Goal: Task Accomplishment & Management: Complete application form

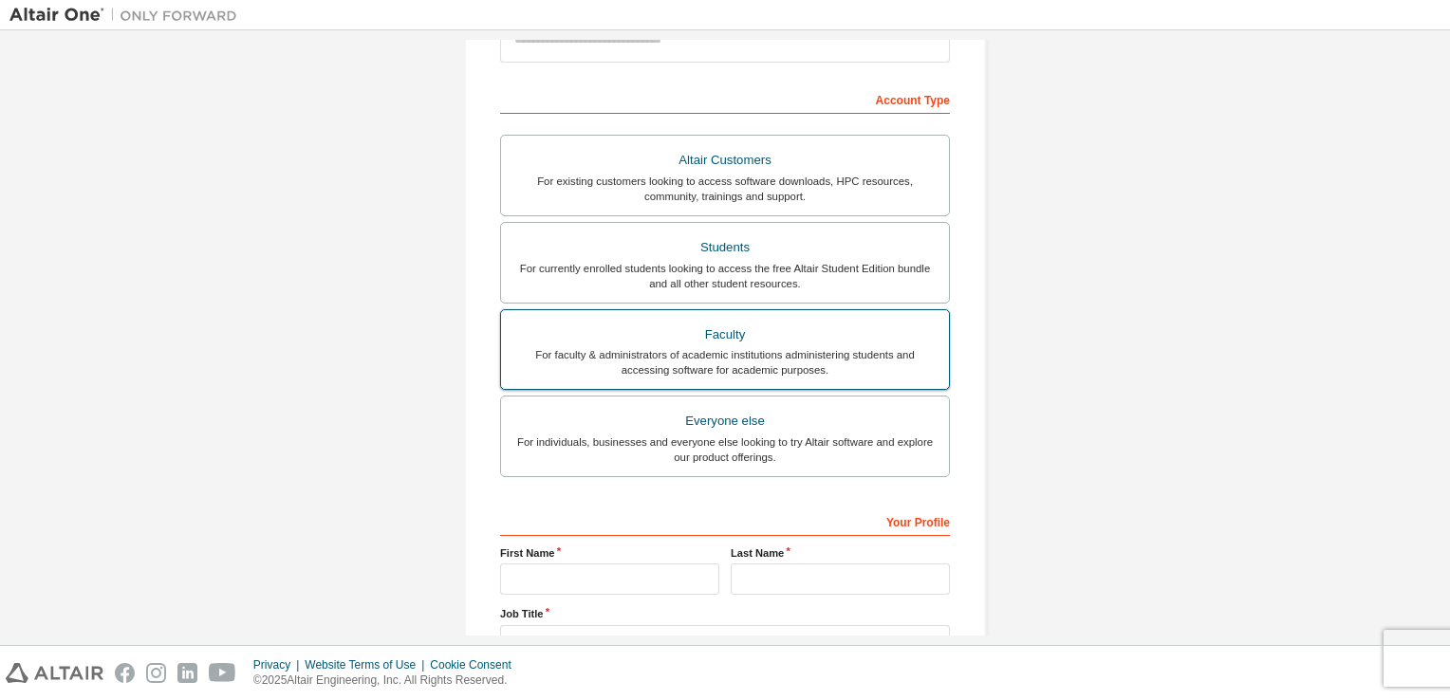
scroll to position [190, 0]
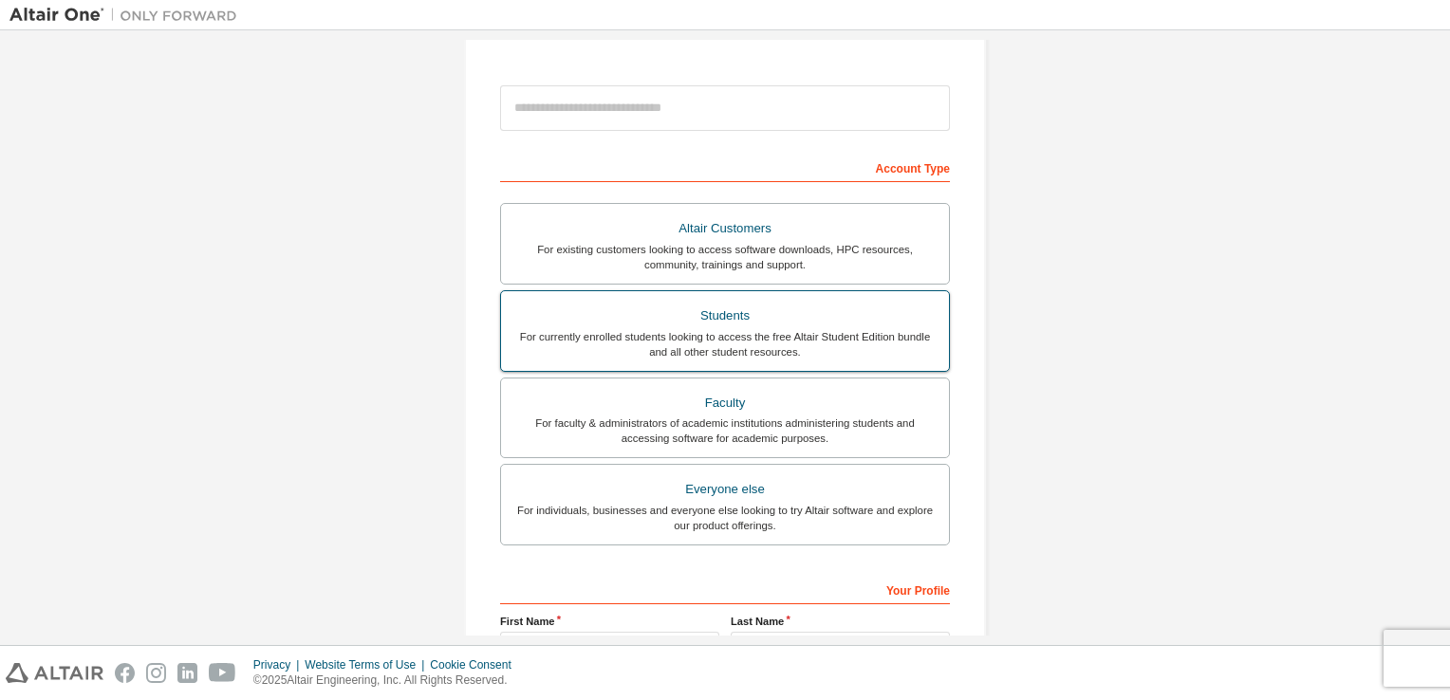
click at [700, 347] on div "For currently enrolled students looking to access the free Altair Student Editi…" at bounding box center [725, 344] width 425 height 30
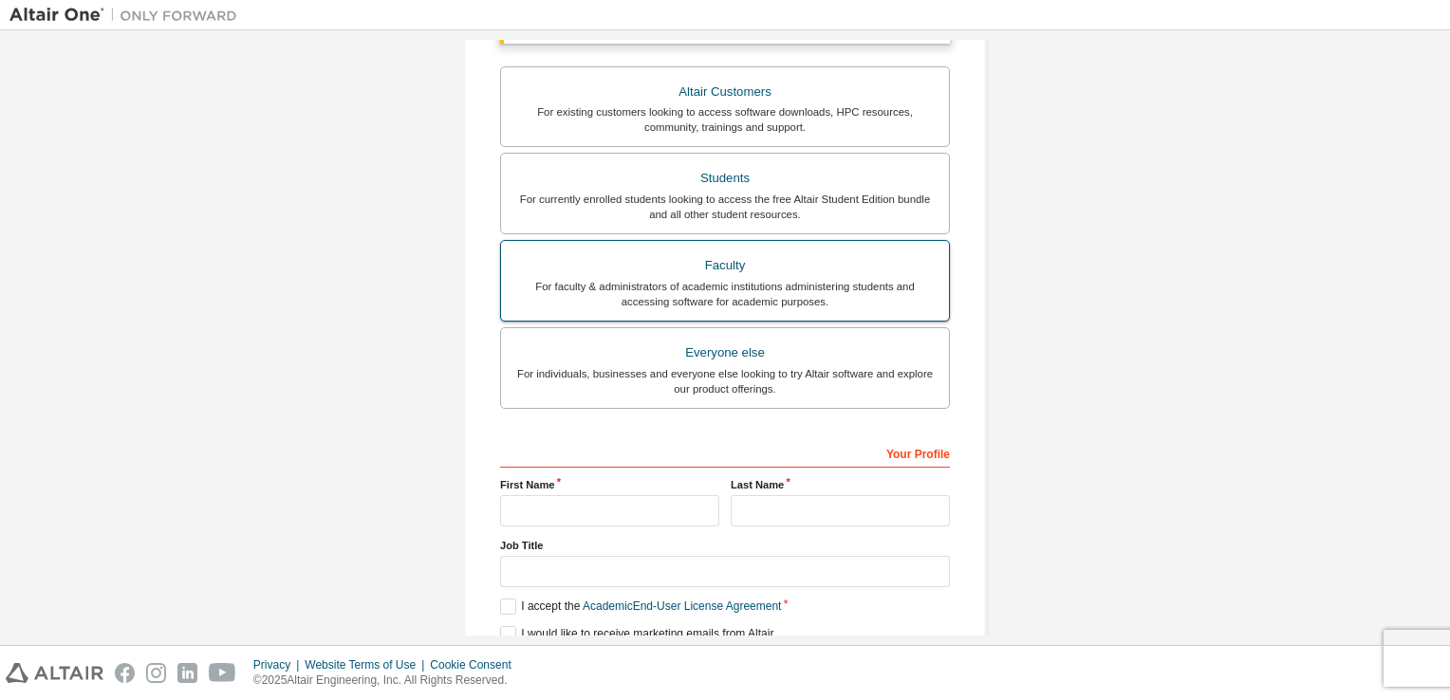
scroll to position [264, 0]
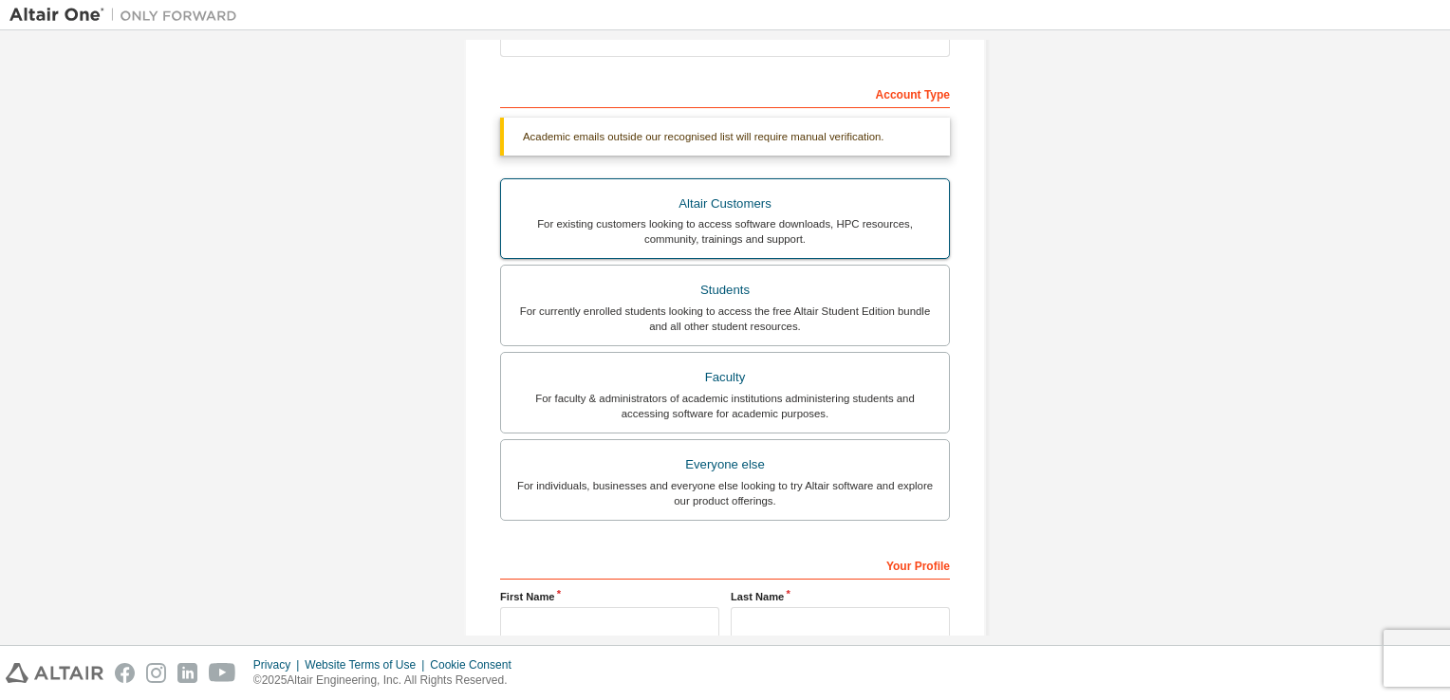
click at [700, 241] on div "For existing customers looking to access software downloads, HPC resources, com…" at bounding box center [725, 231] width 425 height 30
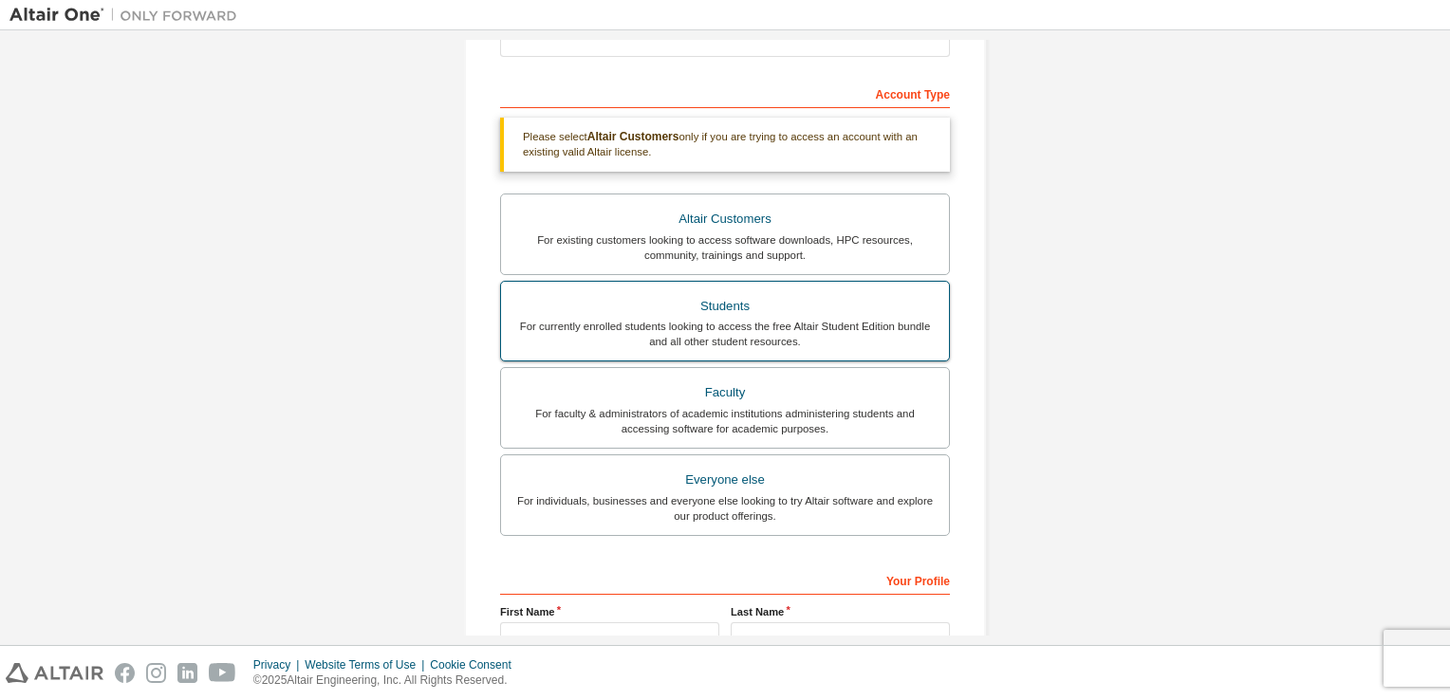
click at [711, 294] on div "Students" at bounding box center [725, 306] width 425 height 27
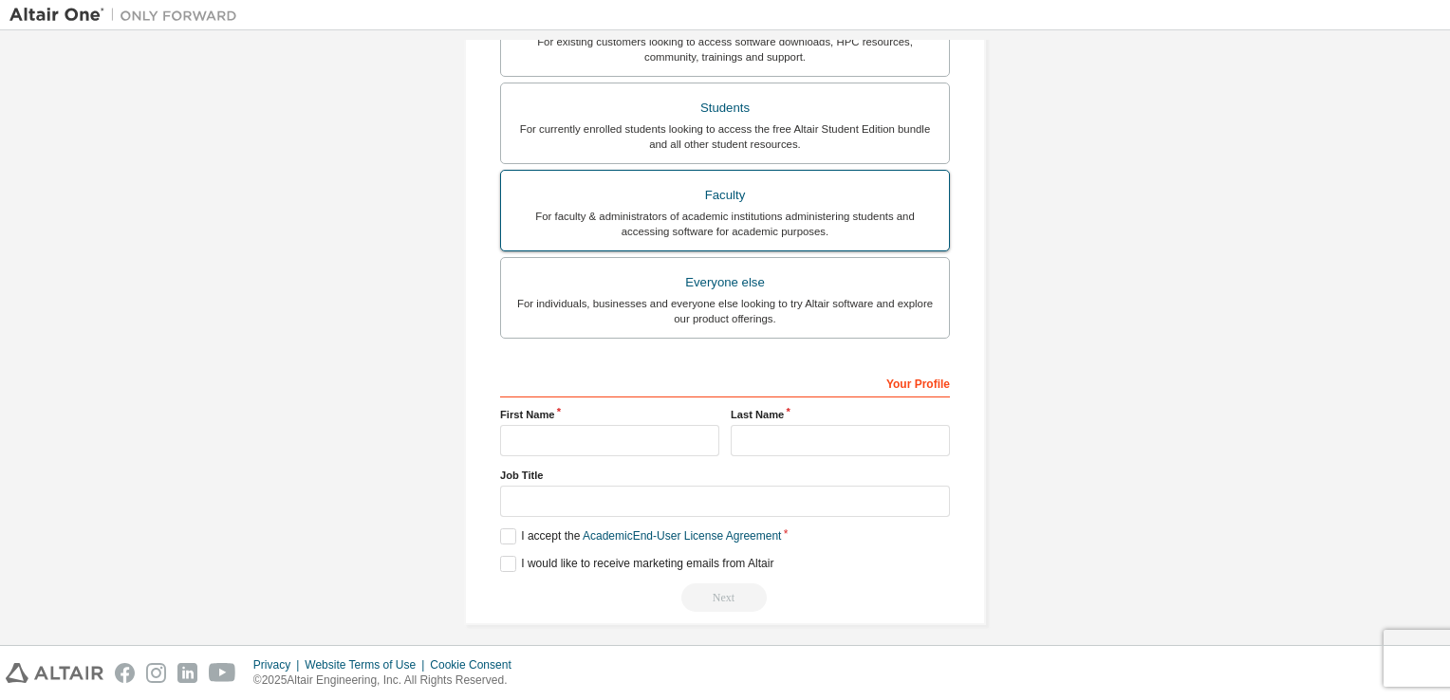
scroll to position [454, 0]
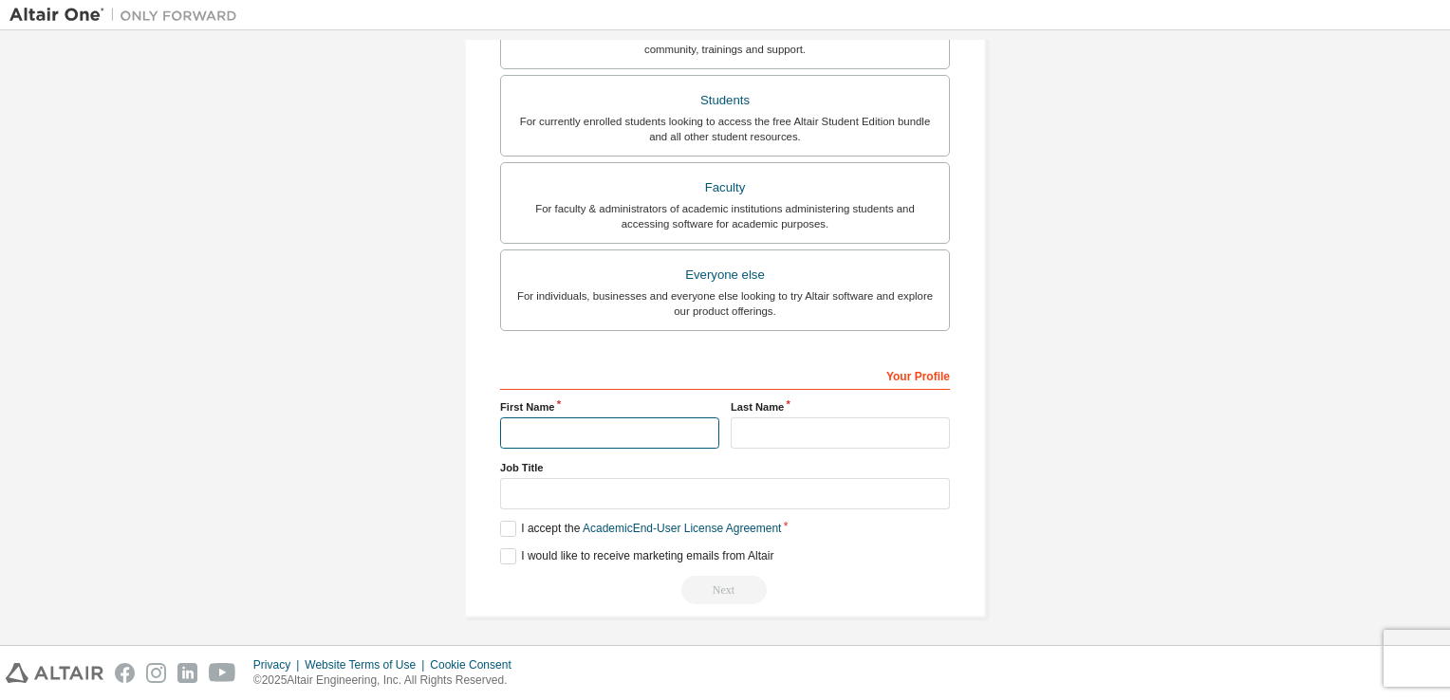
click at [647, 424] on input "text" at bounding box center [609, 433] width 219 height 31
type input "*****"
type input "*"
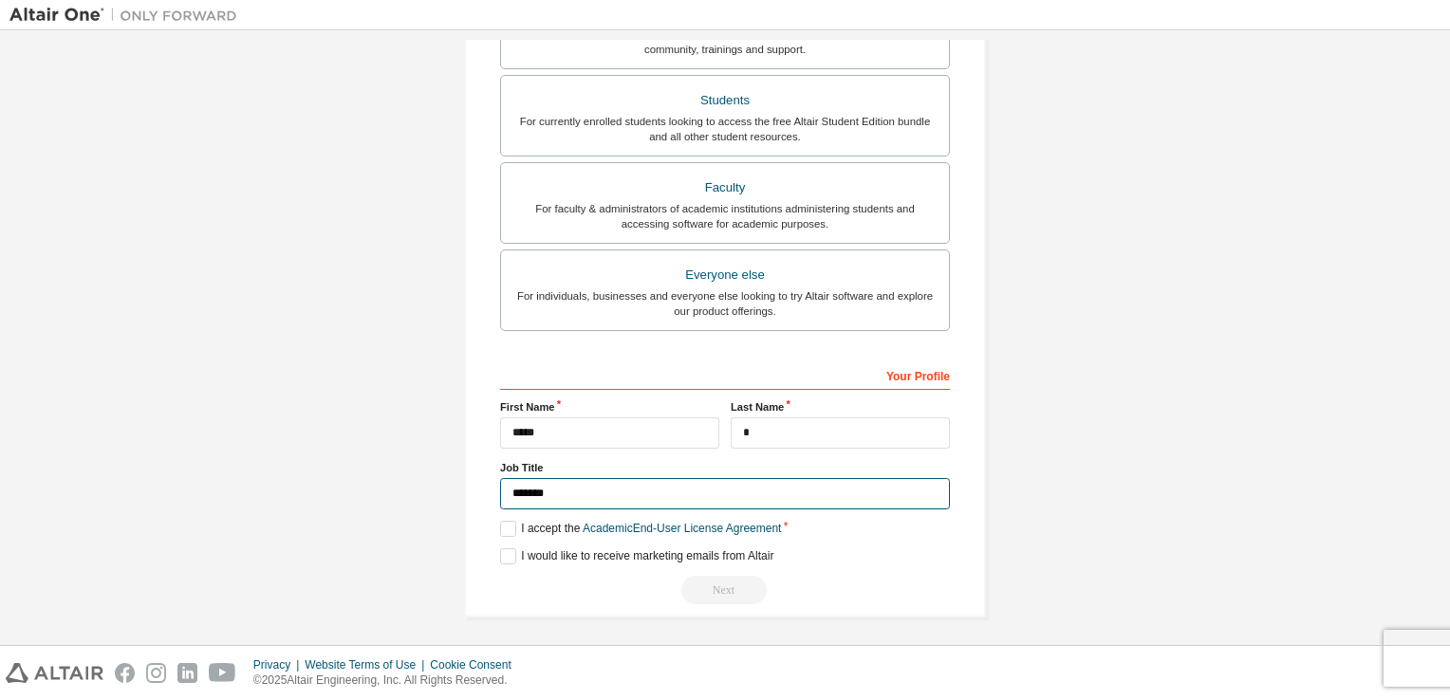
type input "*******"
click at [490, 522] on div "Create an Altair One Account For Free Trials, Licenses, Downloads, Learning & D…" at bounding box center [725, 113] width 522 height 1009
click at [500, 530] on label "I accept the Academic End-User License Agreement" at bounding box center [640, 529] width 281 height 16
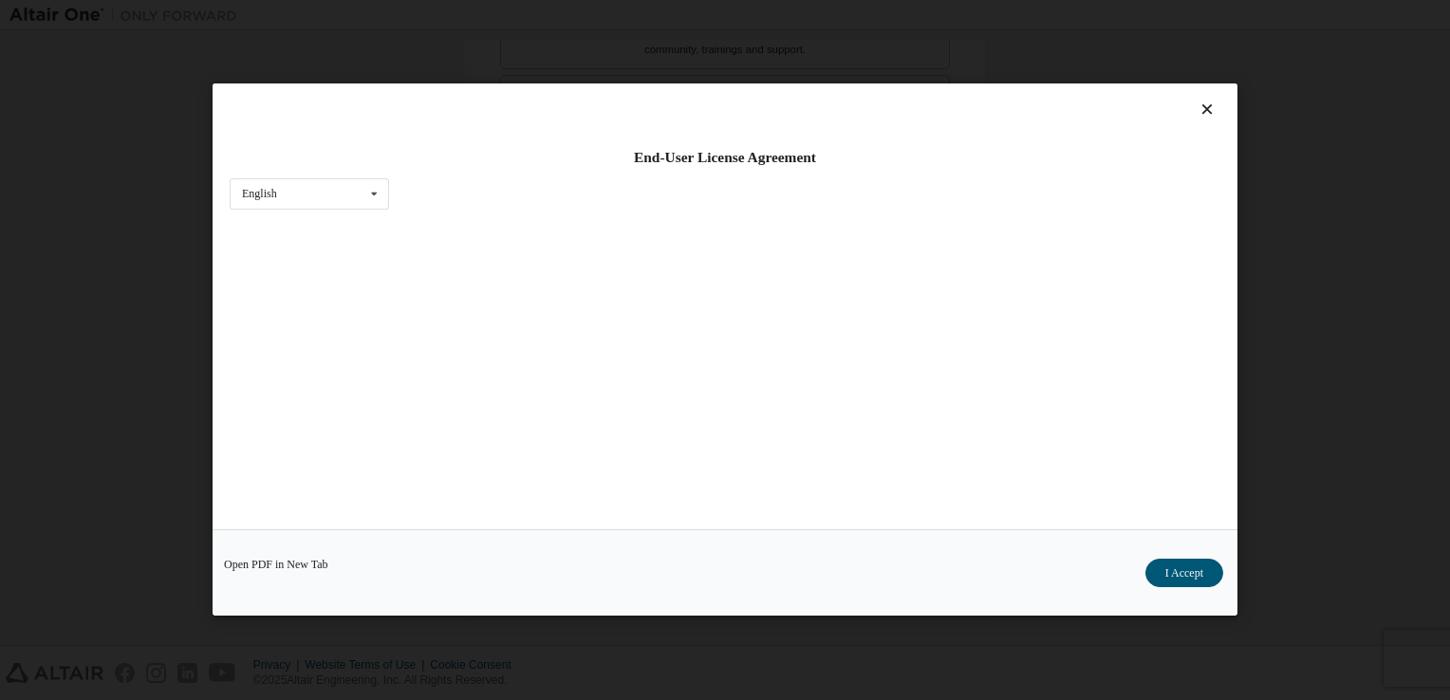
click at [497, 563] on div "Open PDF in New Tab I Accept" at bounding box center [725, 574] width 1025 height 86
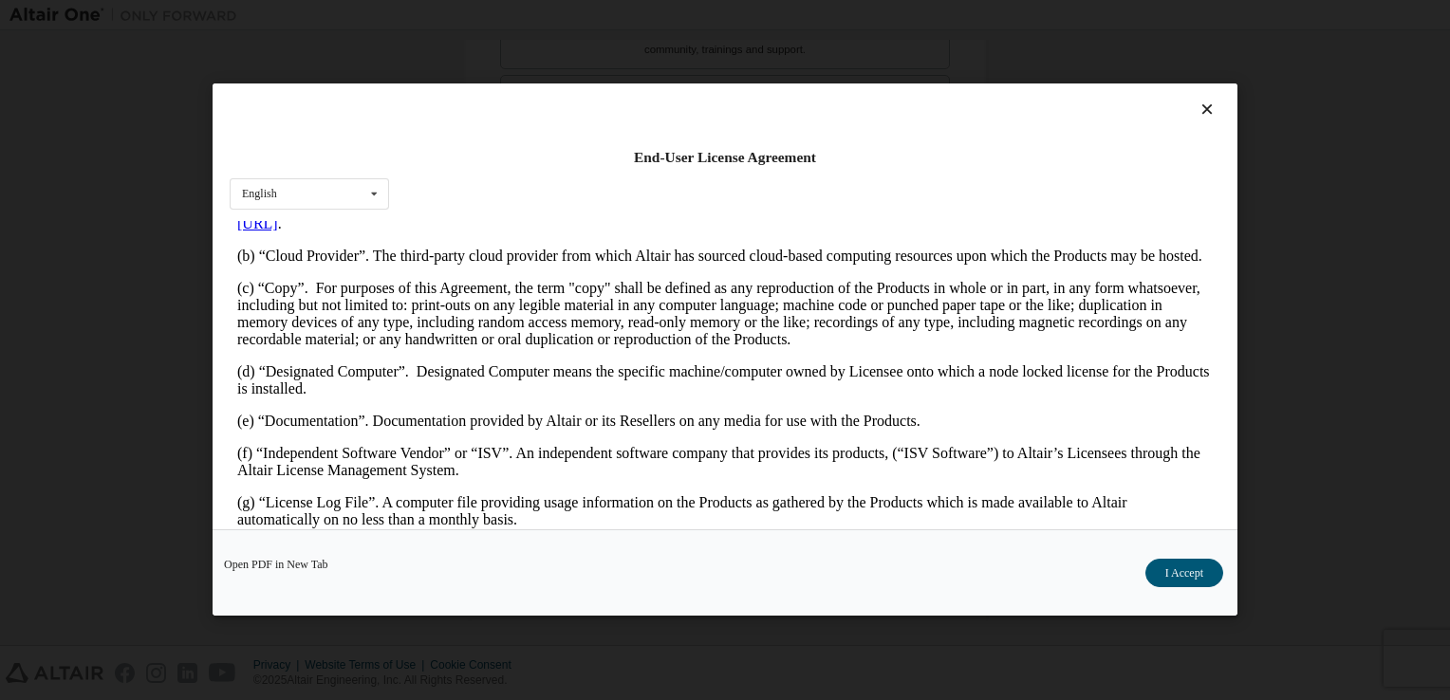
scroll to position [285, 0]
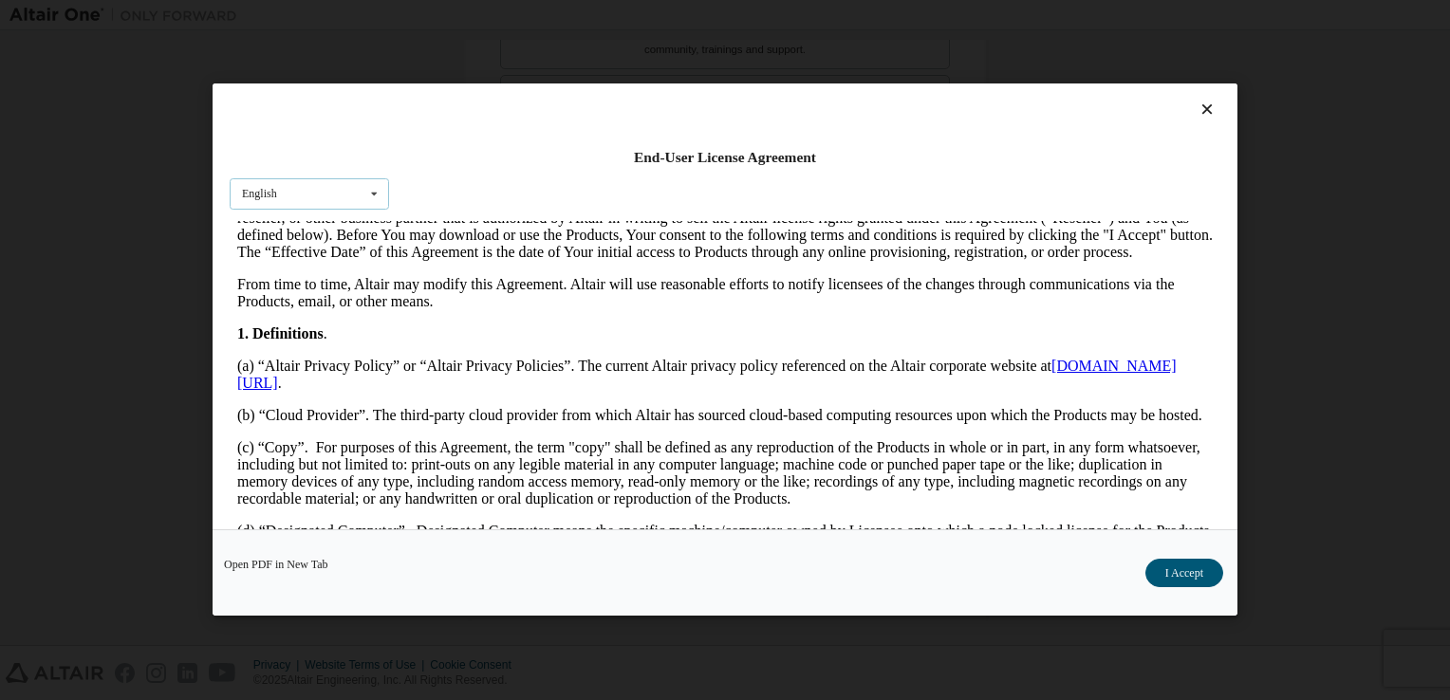
click at [353, 204] on div "English English" at bounding box center [309, 193] width 159 height 31
drag, startPoint x: 355, startPoint y: 202, endPoint x: 666, endPoint y: 29, distance: 356.0
click at [355, 202] on div "English English" at bounding box center [309, 193] width 159 height 31
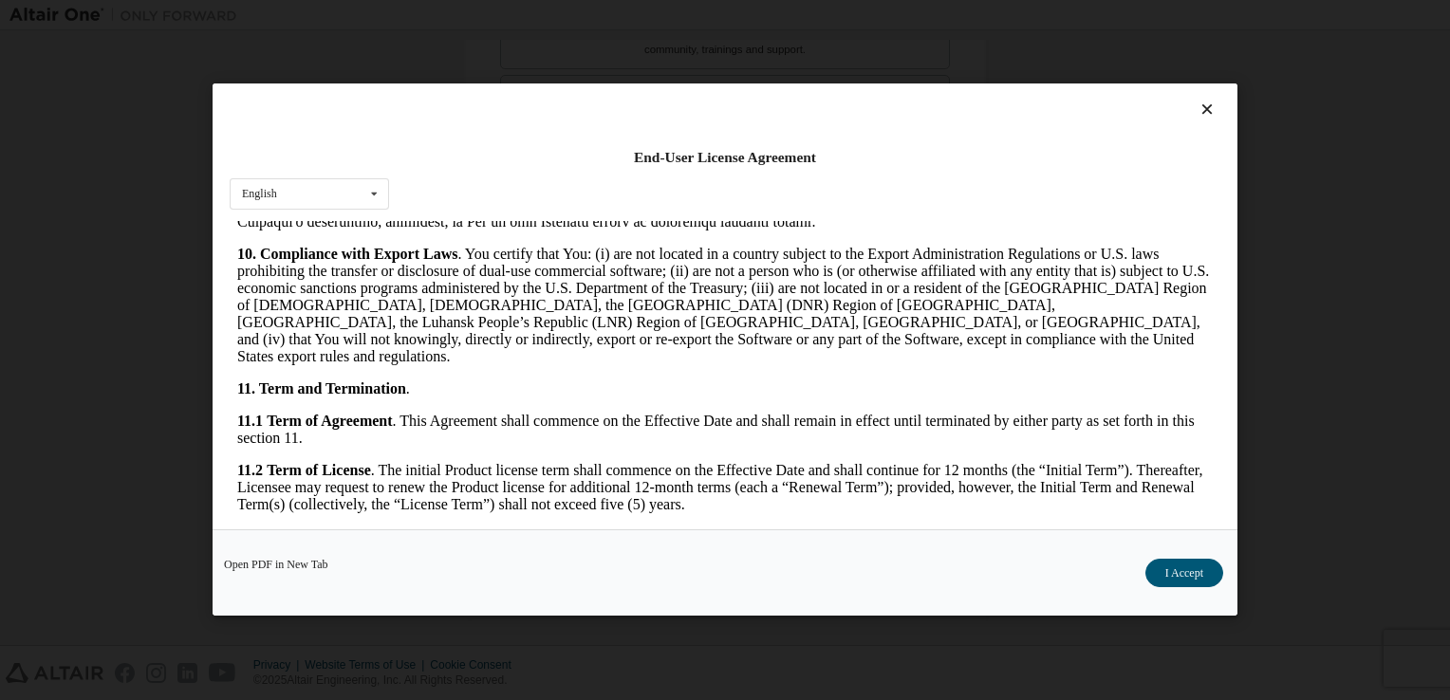
scroll to position [3167, 0]
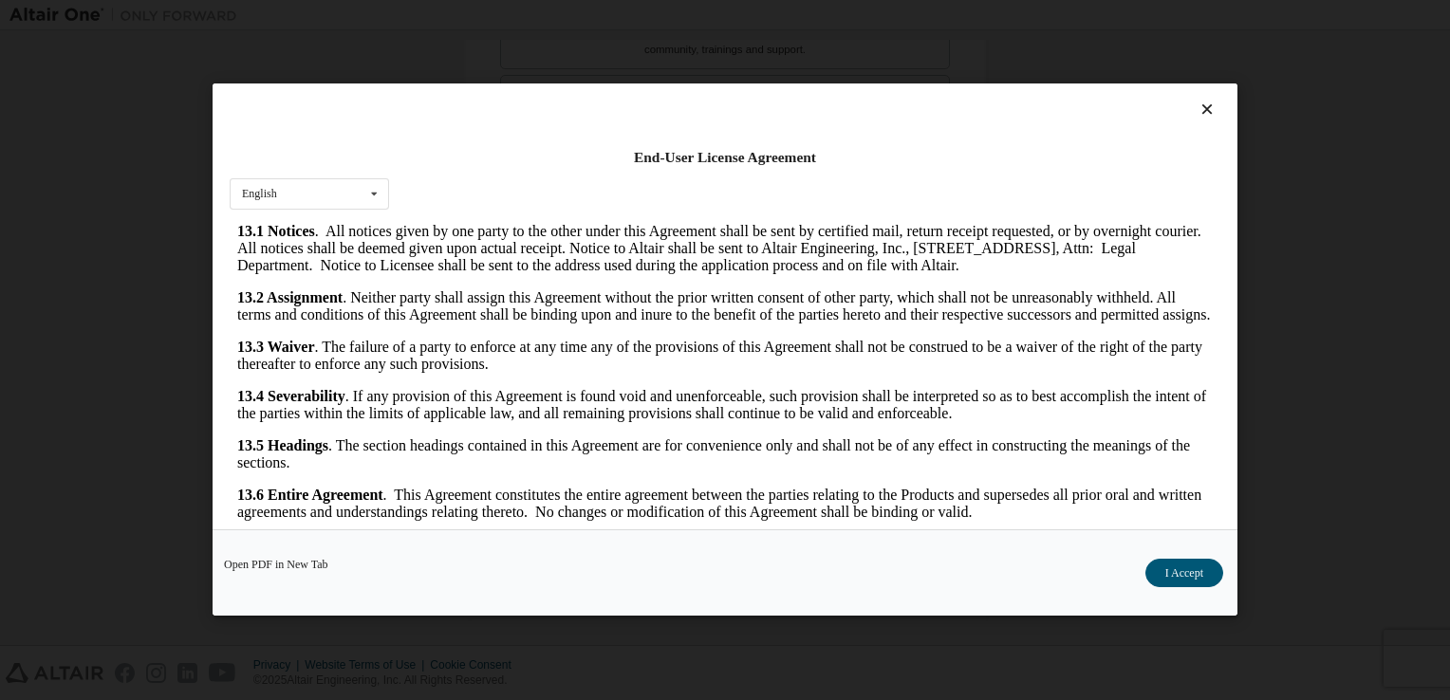
drag, startPoint x: 1203, startPoint y: 275, endPoint x: 1427, endPoint y: 805, distance: 574.7
click at [1192, 572] on button "I Accept" at bounding box center [1185, 574] width 78 height 28
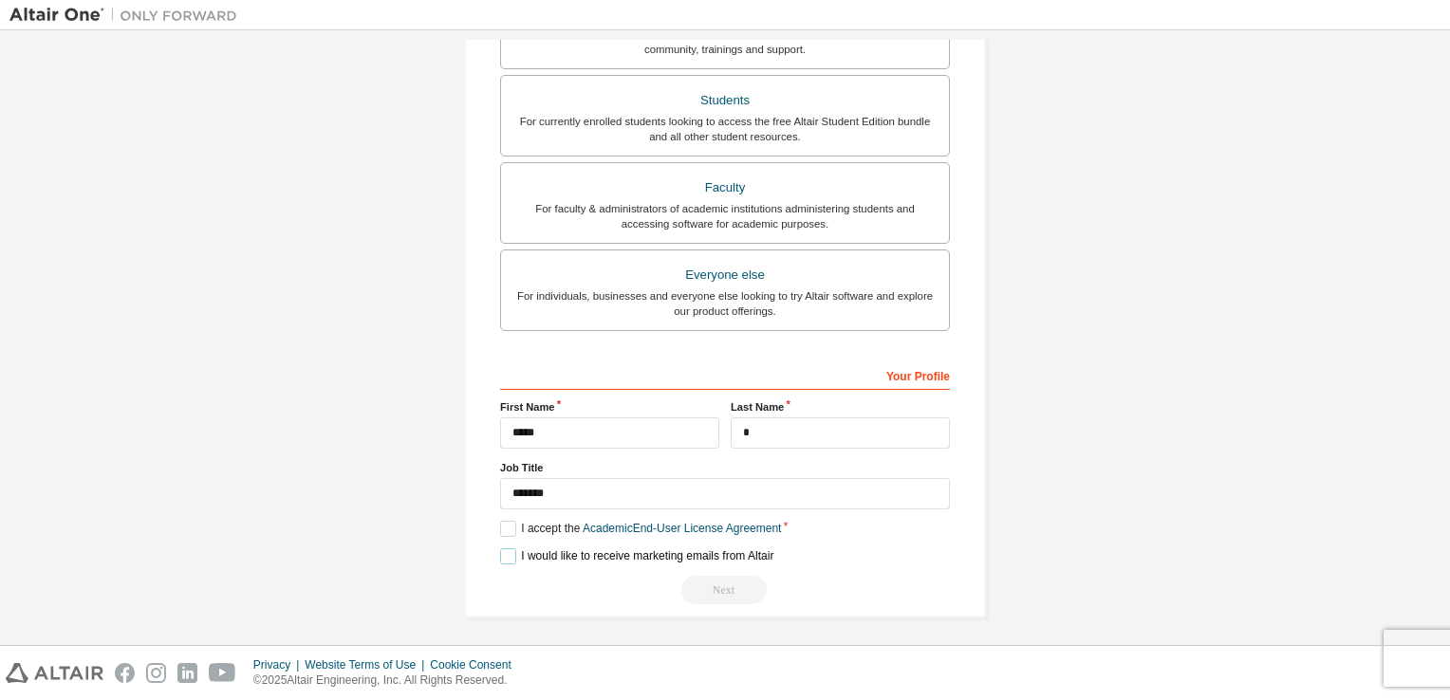
click at [505, 557] on label "I would like to receive marketing emails from Altair" at bounding box center [636, 557] width 273 height 16
click at [896, 374] on div "Your Profile" at bounding box center [725, 375] width 450 height 30
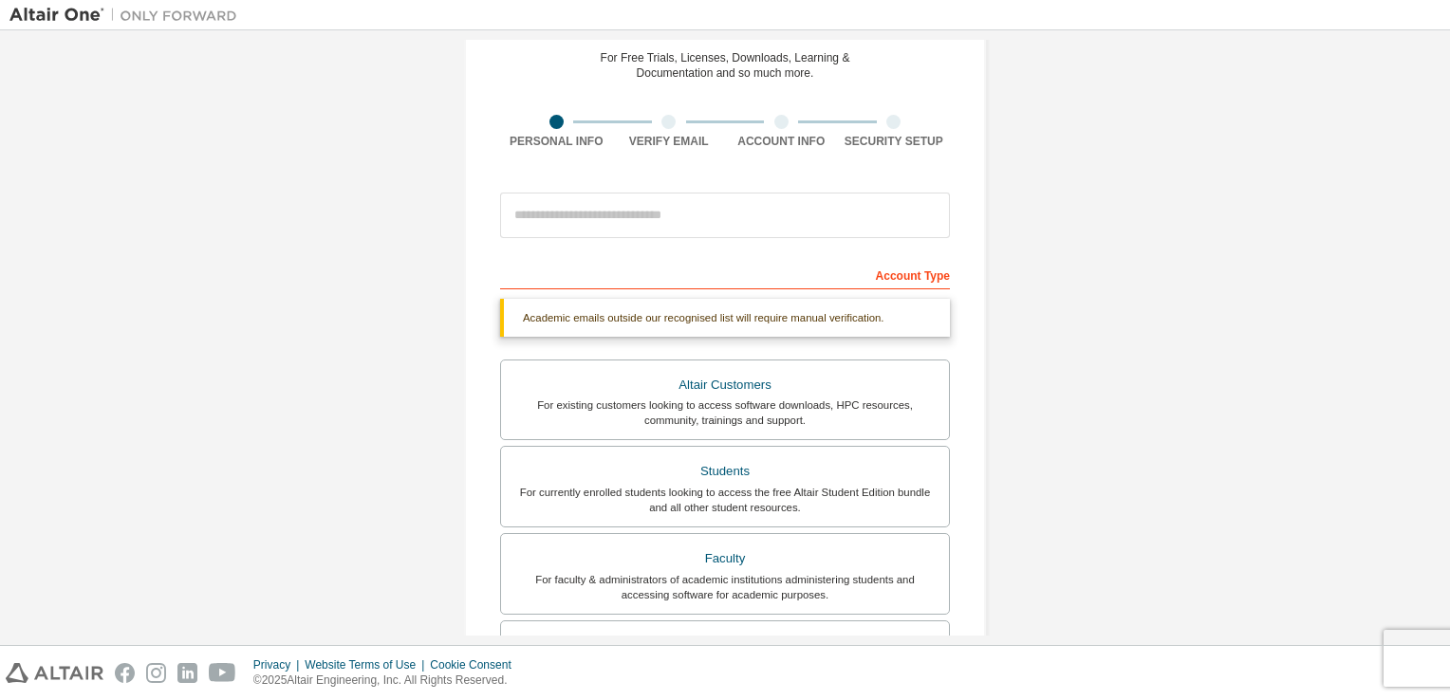
scroll to position [0, 0]
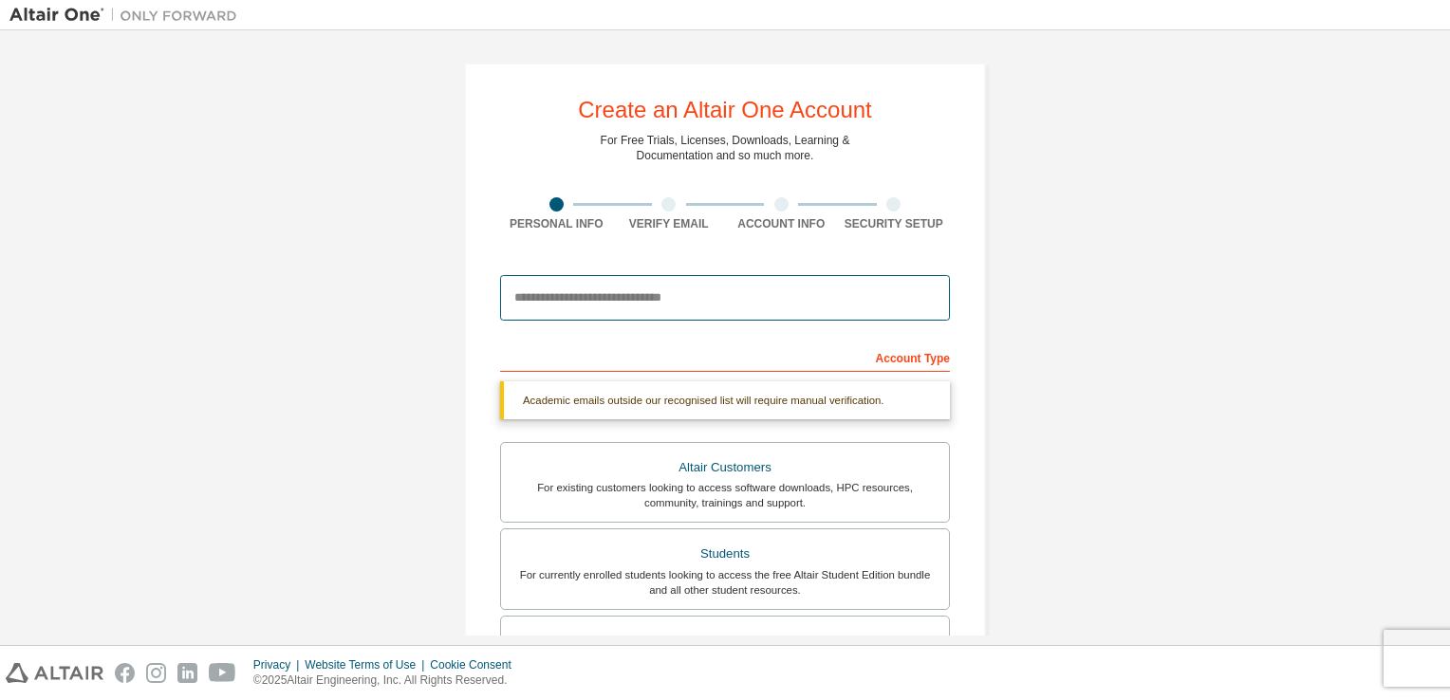
click at [692, 300] on input "email" at bounding box center [725, 298] width 450 height 46
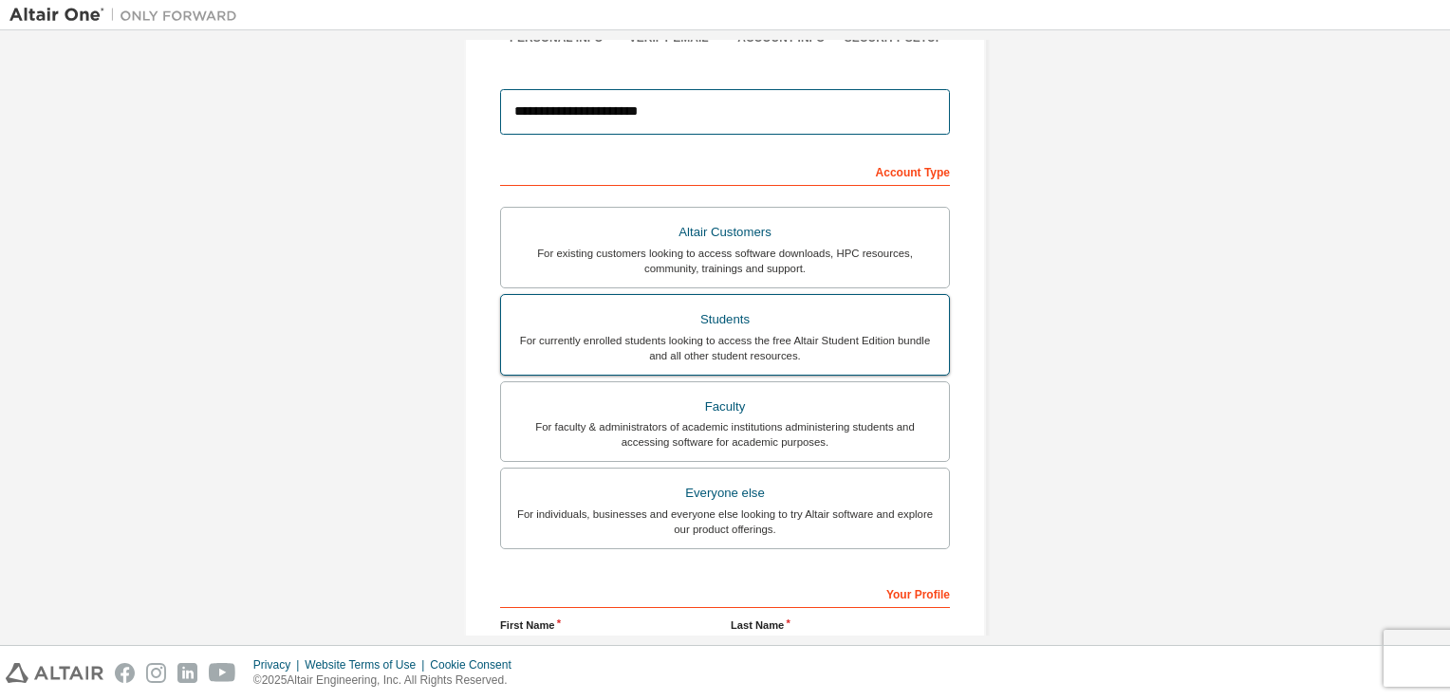
scroll to position [404, 0]
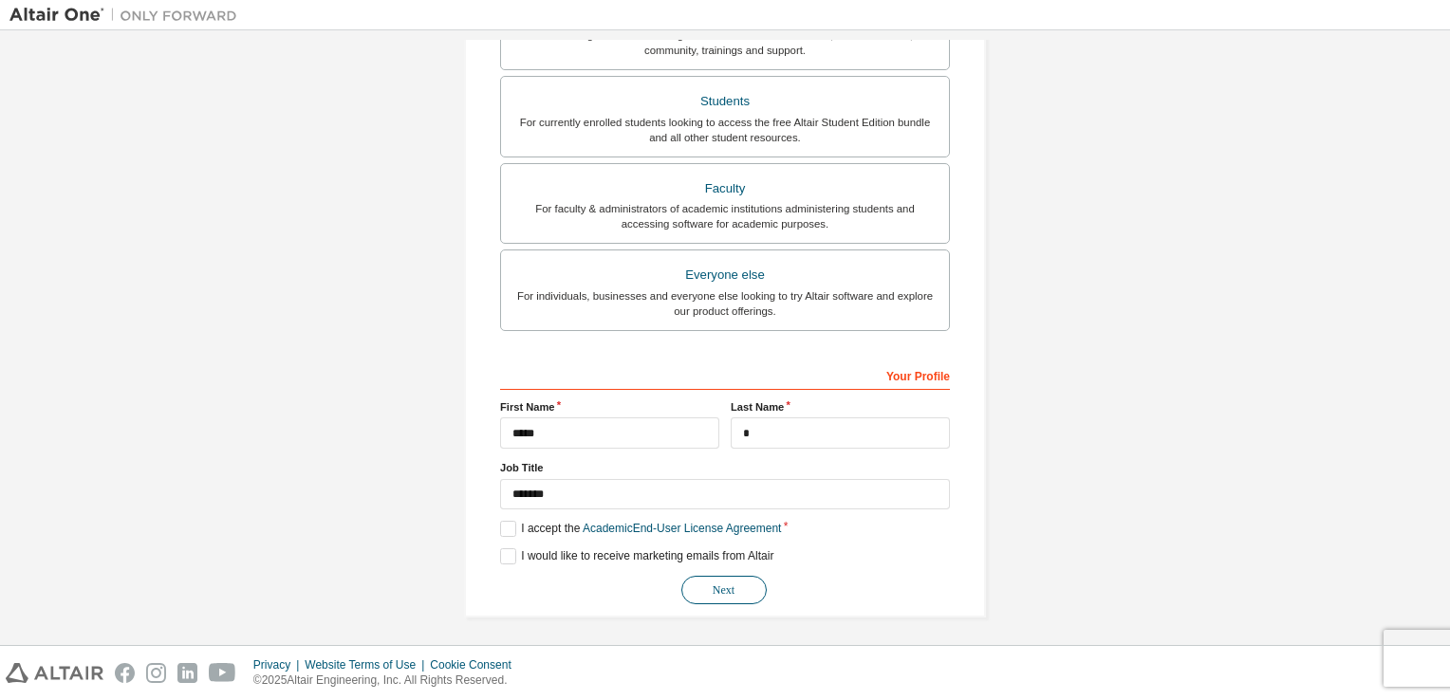
type input "**********"
click at [699, 593] on button "Next" at bounding box center [723, 590] width 85 height 28
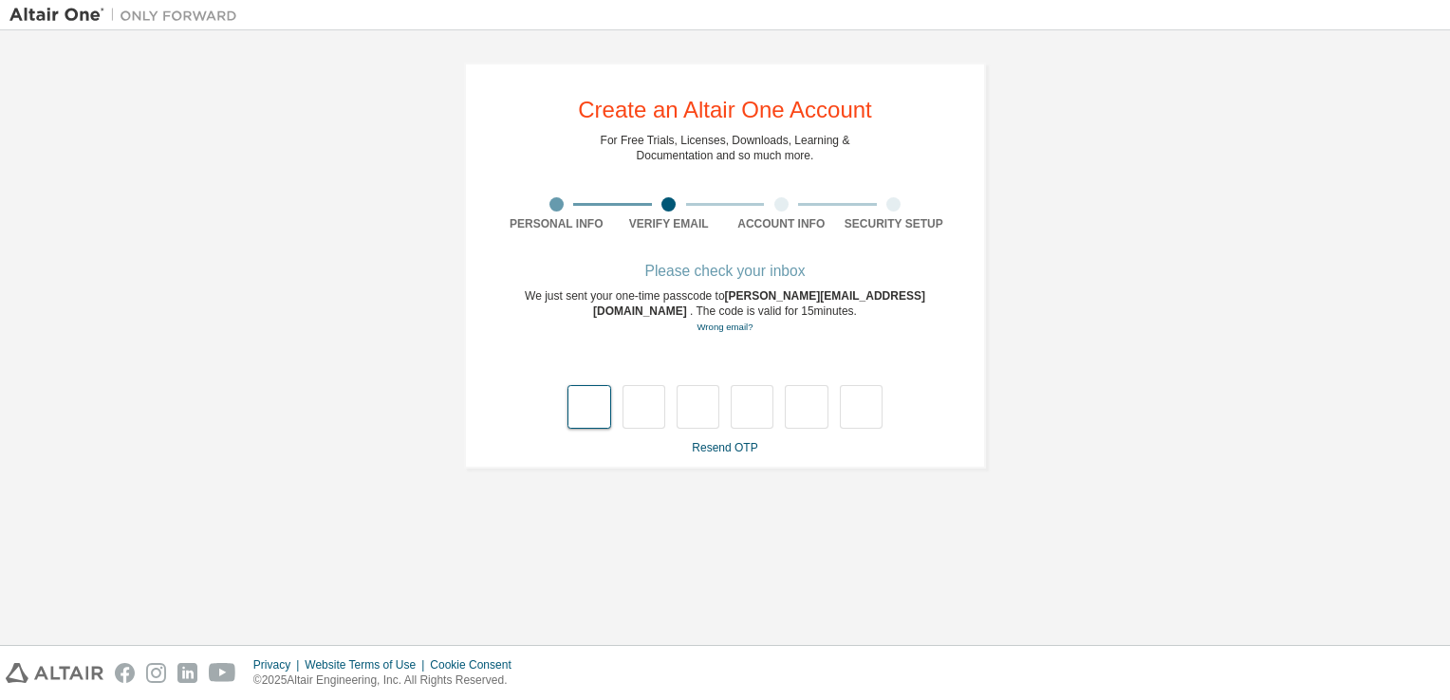
scroll to position [0, 0]
type input "*"
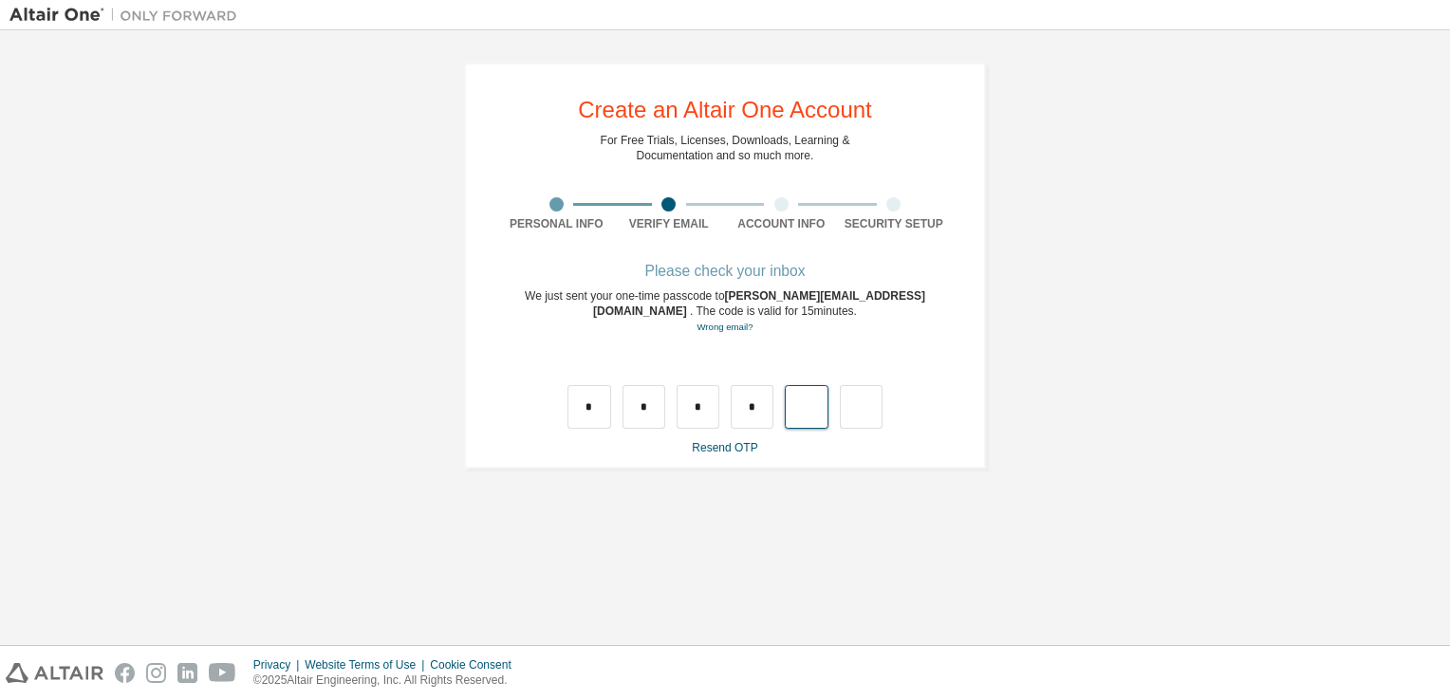
type input "*"
